Goal: Information Seeking & Learning: Learn about a topic

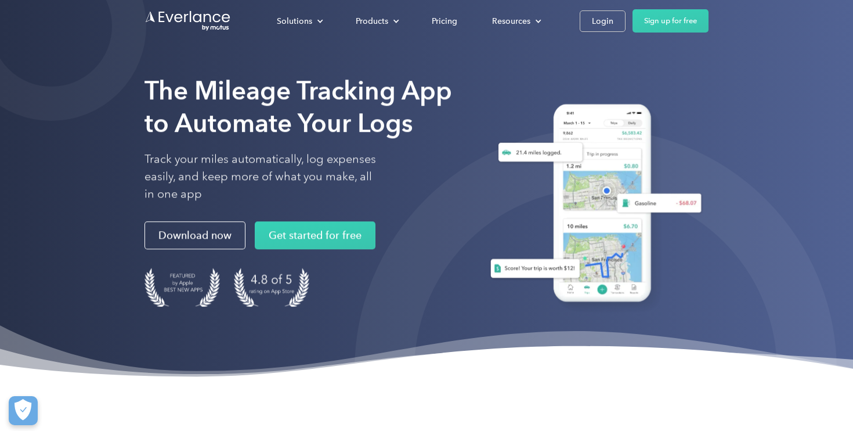
scroll to position [2, 0]
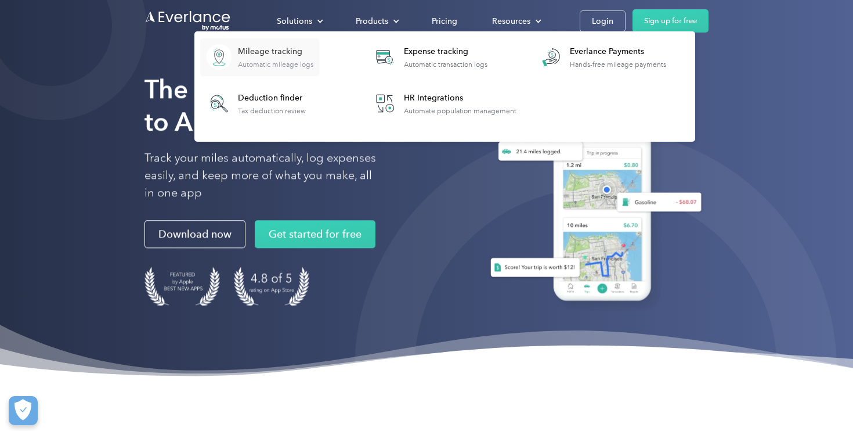
click at [270, 53] on div "Mileage tracking" at bounding box center [275, 52] width 75 height 12
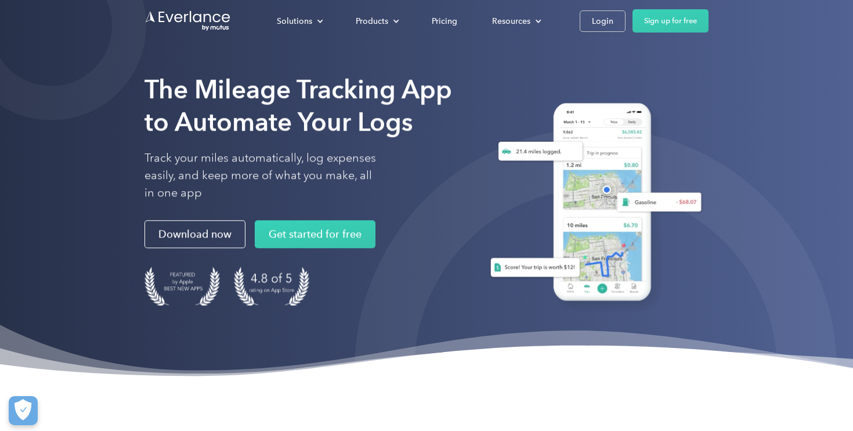
click at [767, 82] on div "The Mileage Tracking App to Automate Your Logs Track your miles automatically, …" at bounding box center [426, 189] width 853 height 383
click at [450, 27] on div "Pricing" at bounding box center [445, 21] width 26 height 15
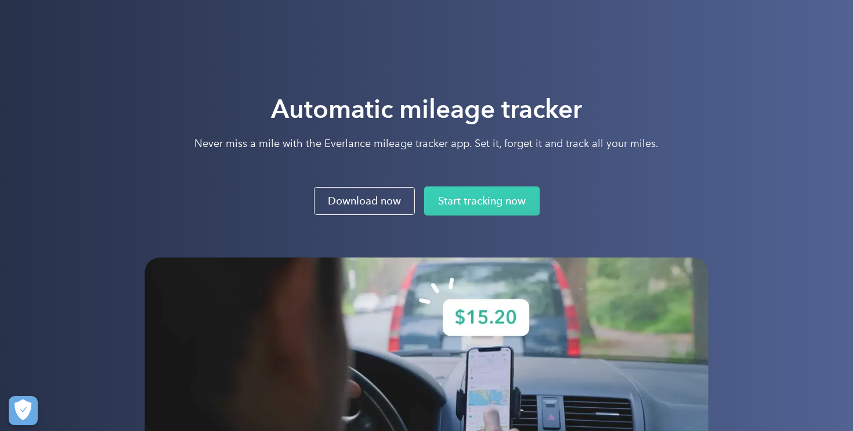
scroll to position [2, 0]
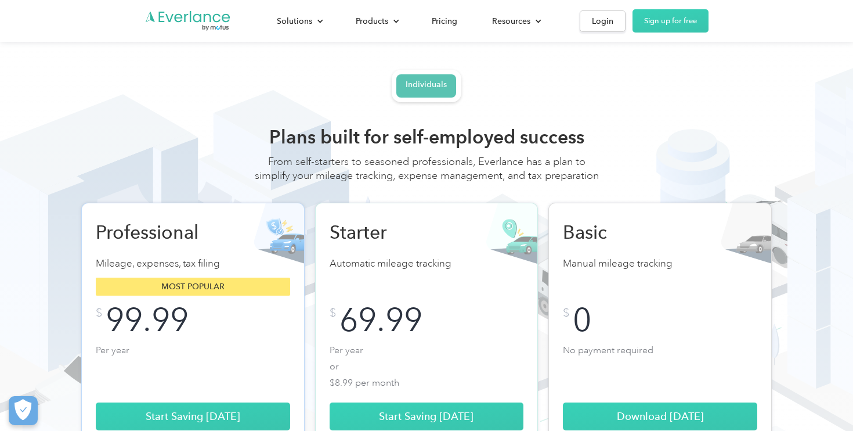
click at [430, 92] on link "Individuals" at bounding box center [426, 85] width 60 height 23
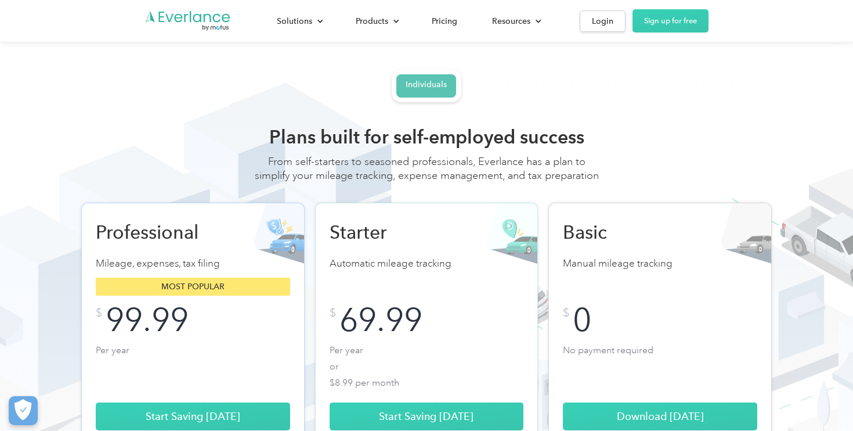
click at [441, 82] on div "Individuals" at bounding box center [426, 85] width 41 height 10
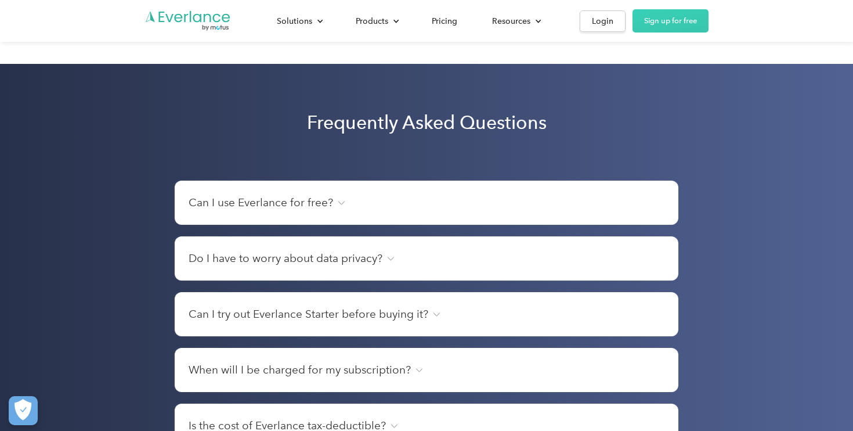
scroll to position [1452, 0]
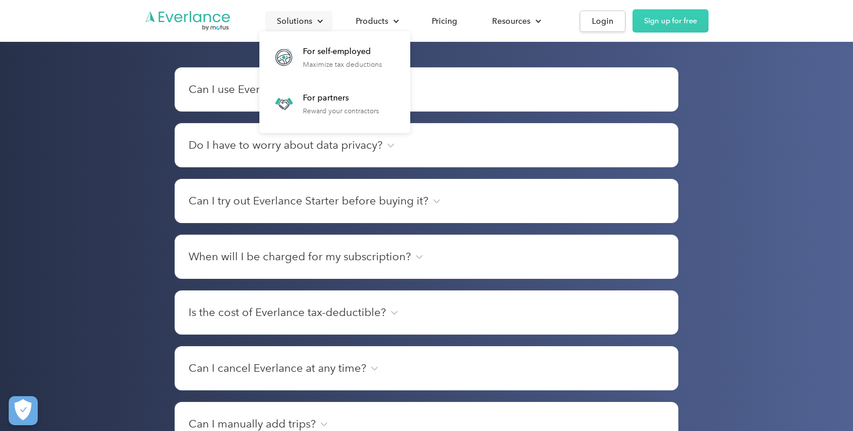
click at [298, 21] on div "Solutions" at bounding box center [294, 21] width 35 height 15
click at [334, 52] on div "For self-employed" at bounding box center [342, 52] width 79 height 12
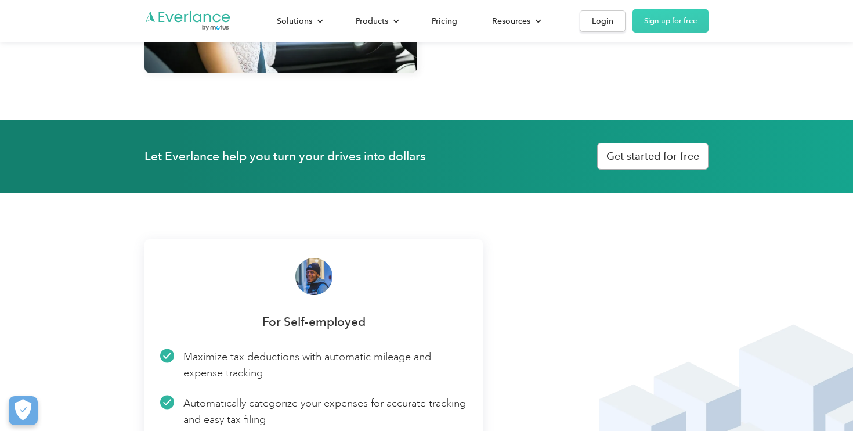
scroll to position [1653, 0]
